Goal: Task Accomplishment & Management: Use online tool/utility

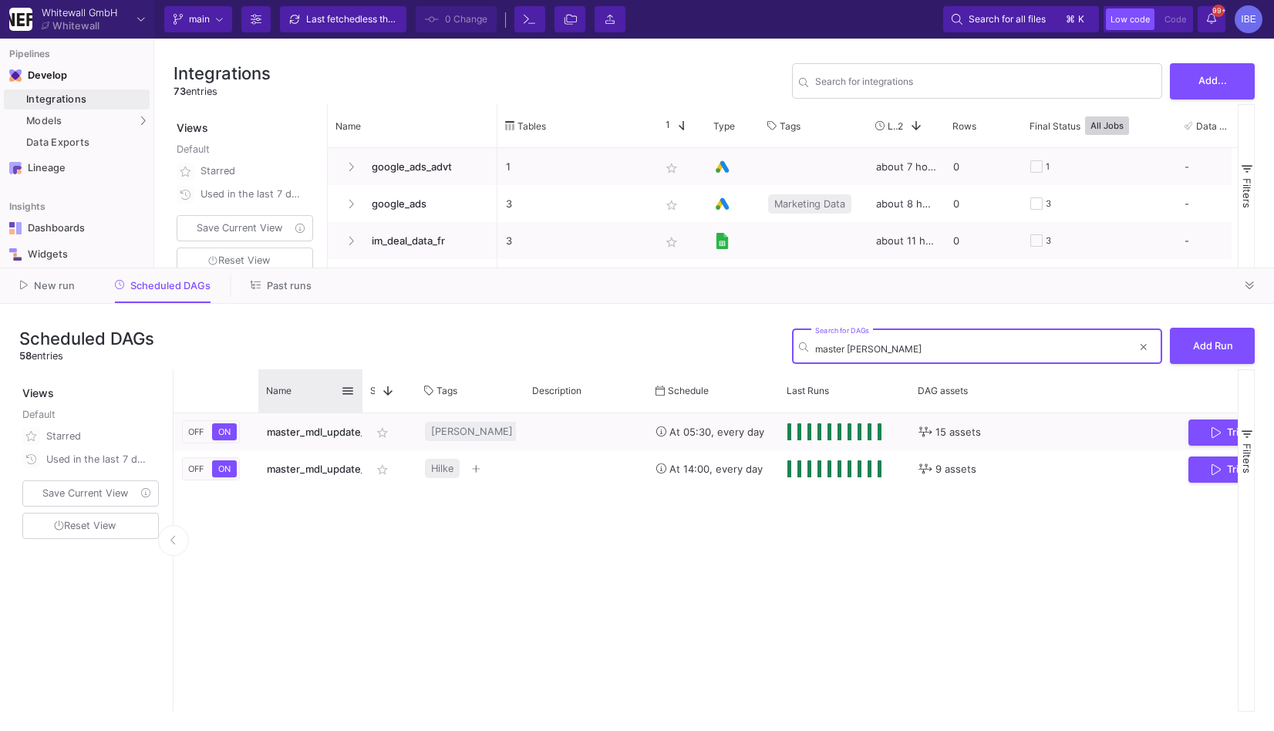
type input "master [PERSON_NAME]"
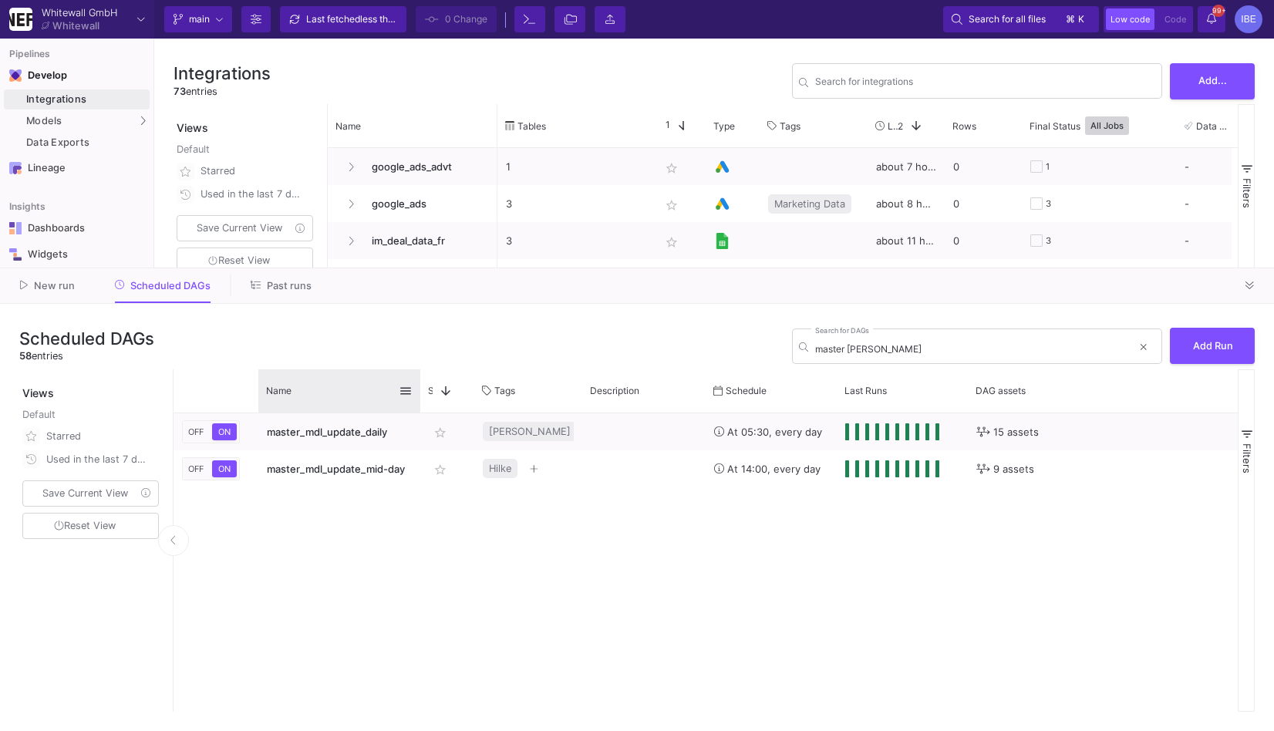
drag, startPoint x: 360, startPoint y: 387, endPoint x: 420, endPoint y: 386, distance: 59.4
click at [421, 387] on div at bounding box center [420, 391] width 6 height 43
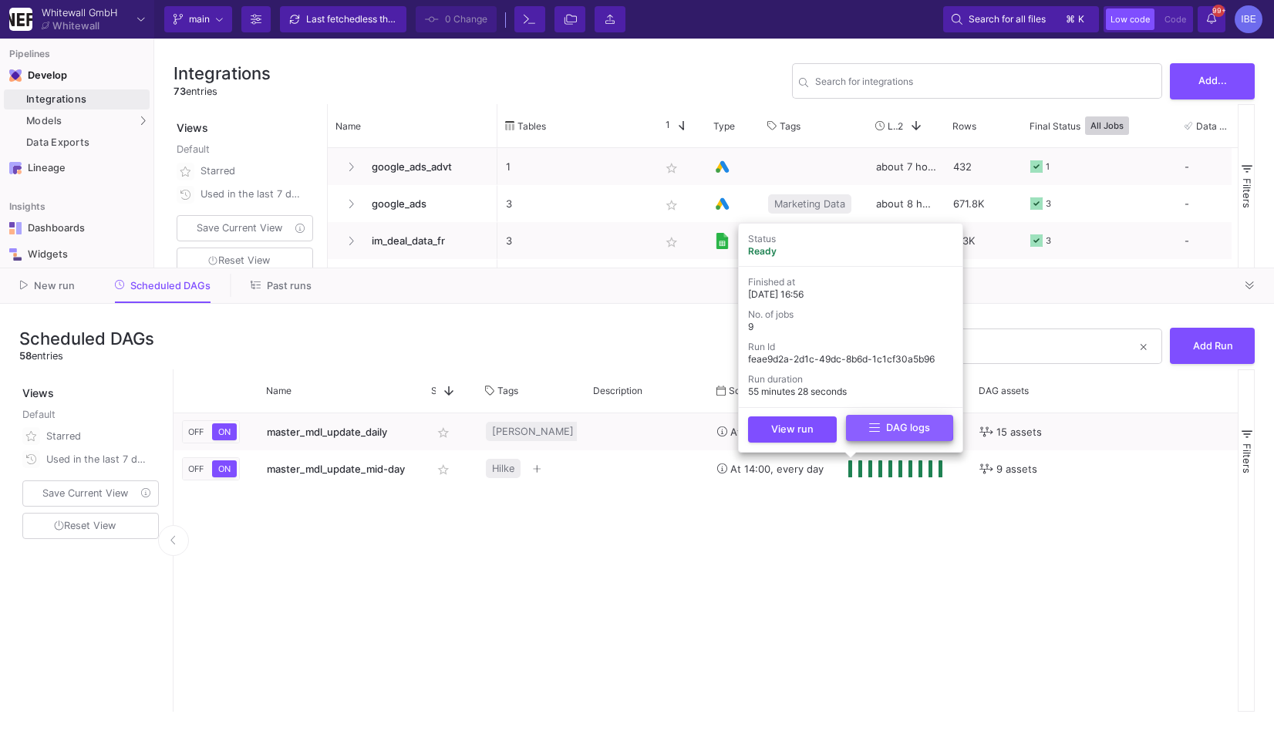
click at [866, 425] on button "DAG logs" at bounding box center [899, 428] width 107 height 27
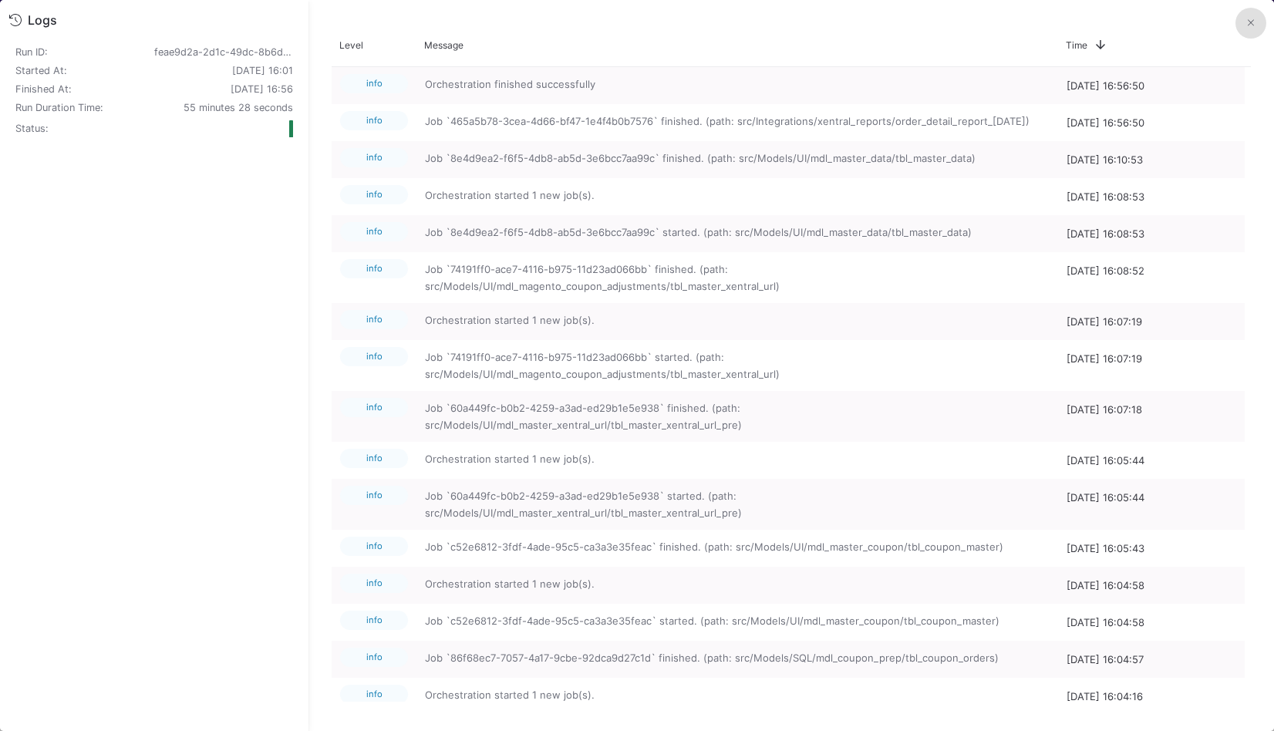
click at [1250, 33] on button at bounding box center [1251, 23] width 31 height 31
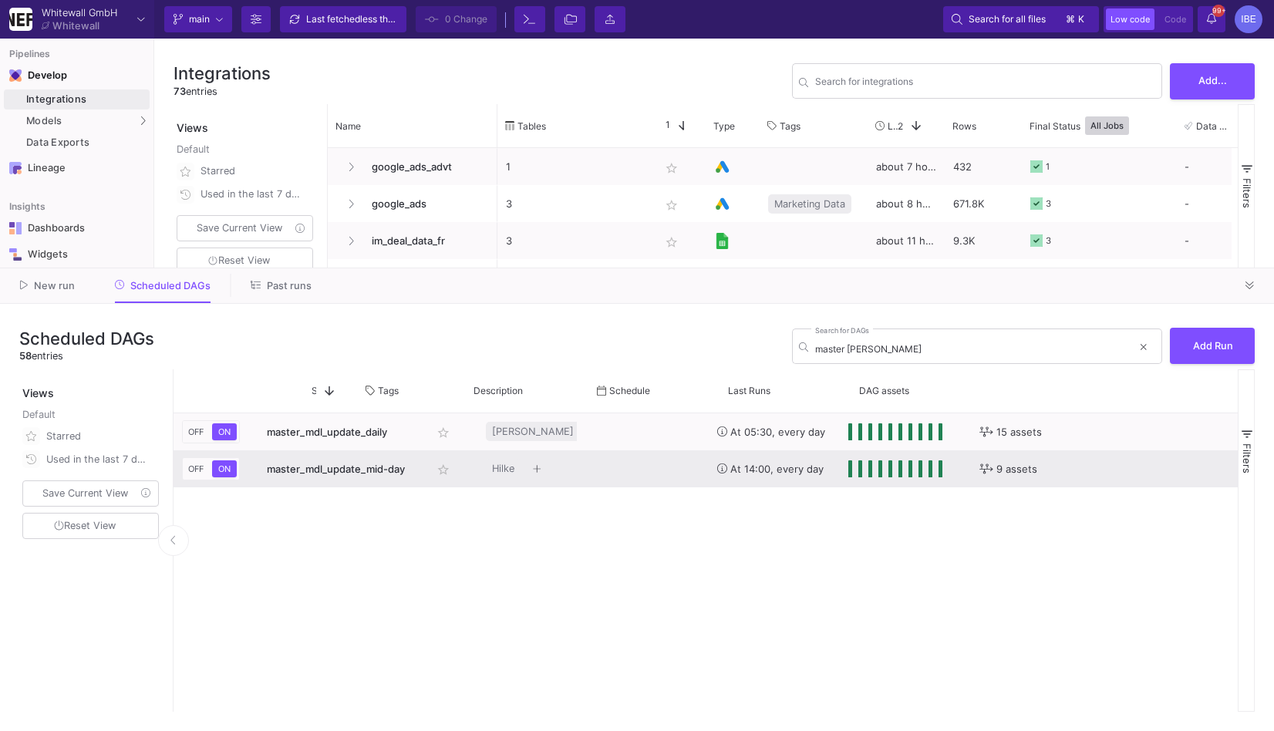
scroll to position [0, 196]
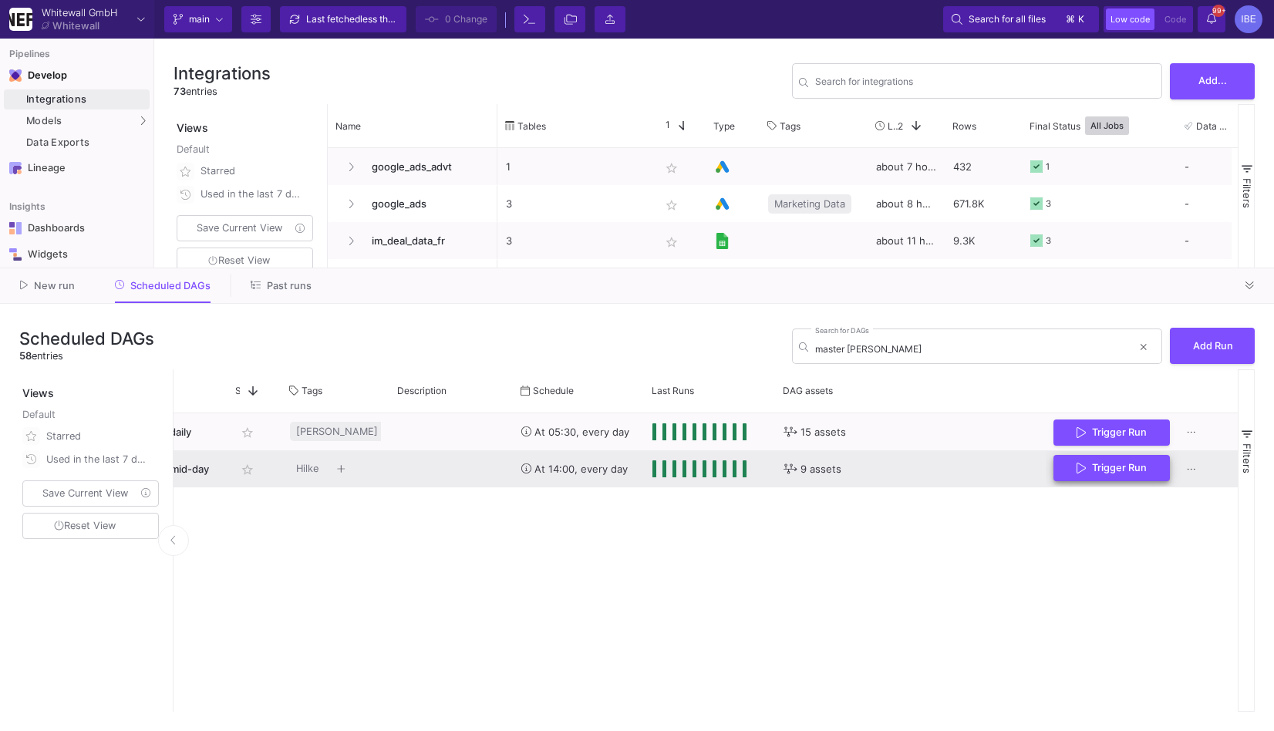
click at [1111, 469] on span "Trigger Run" at bounding box center [1119, 468] width 55 height 12
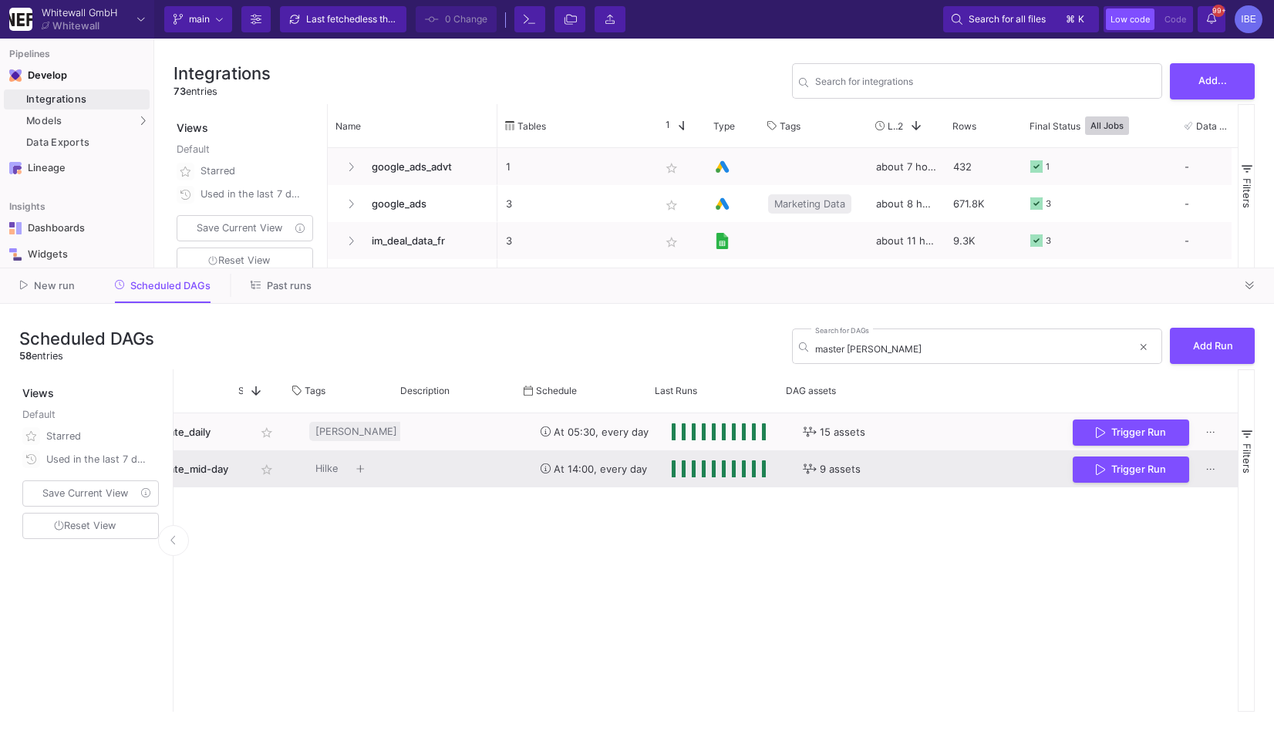
scroll to position [0, 193]
